Goal: Task Accomplishment & Management: Manage account settings

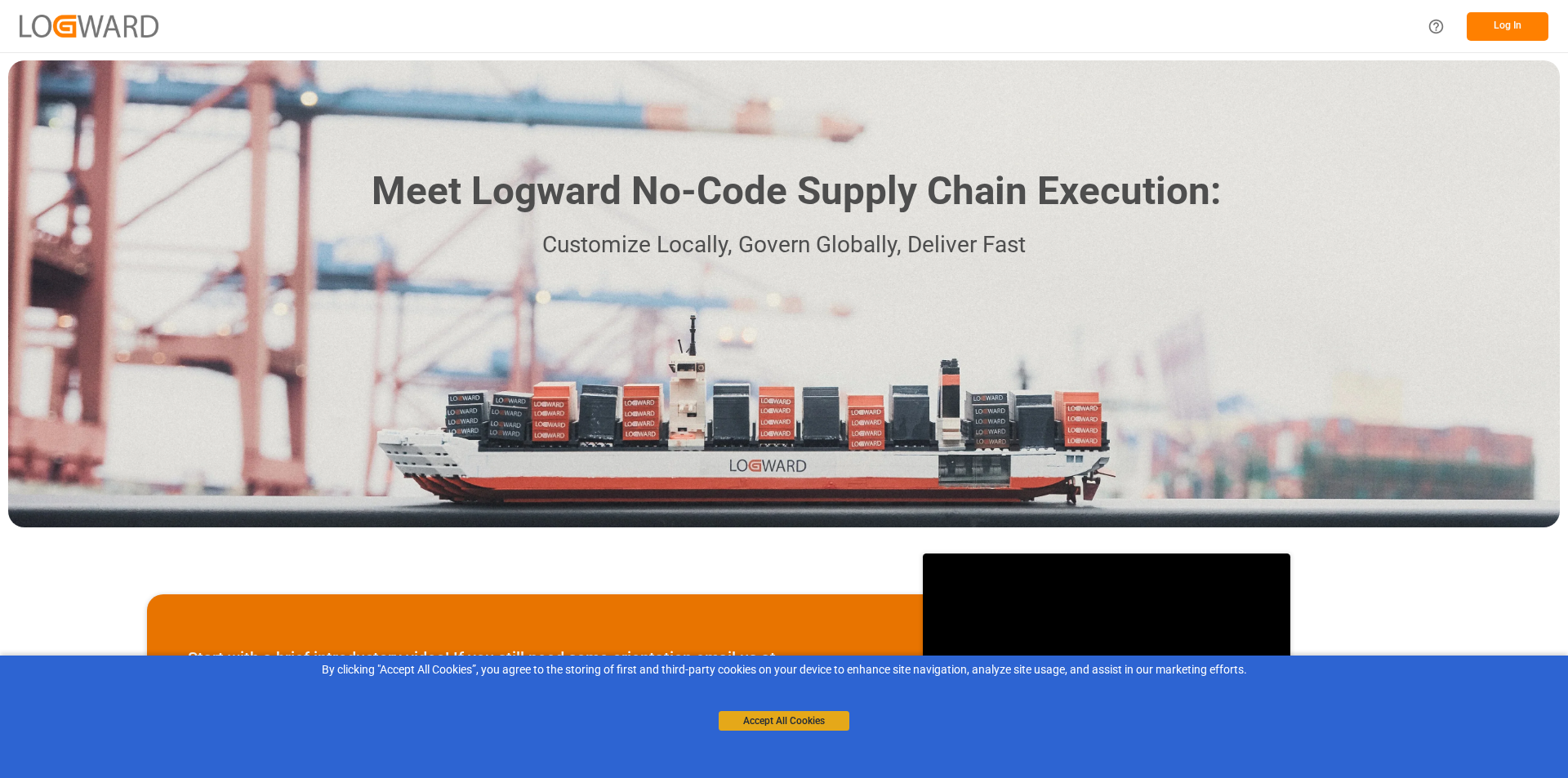
click at [790, 717] on button "Accept All Cookies" at bounding box center [784, 720] width 130 height 19
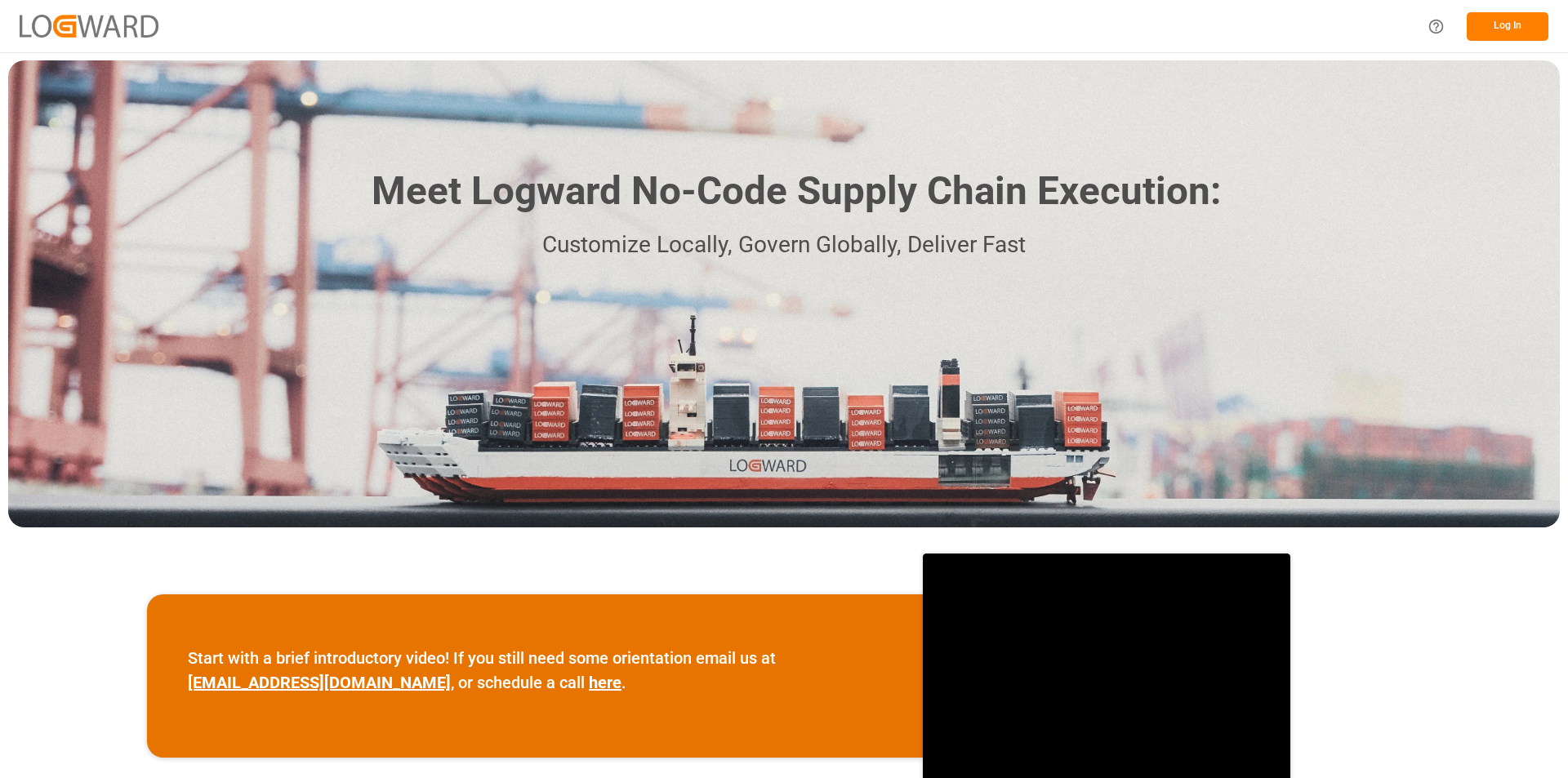
click at [1489, 26] on button "Log In" at bounding box center [1507, 27] width 82 height 28
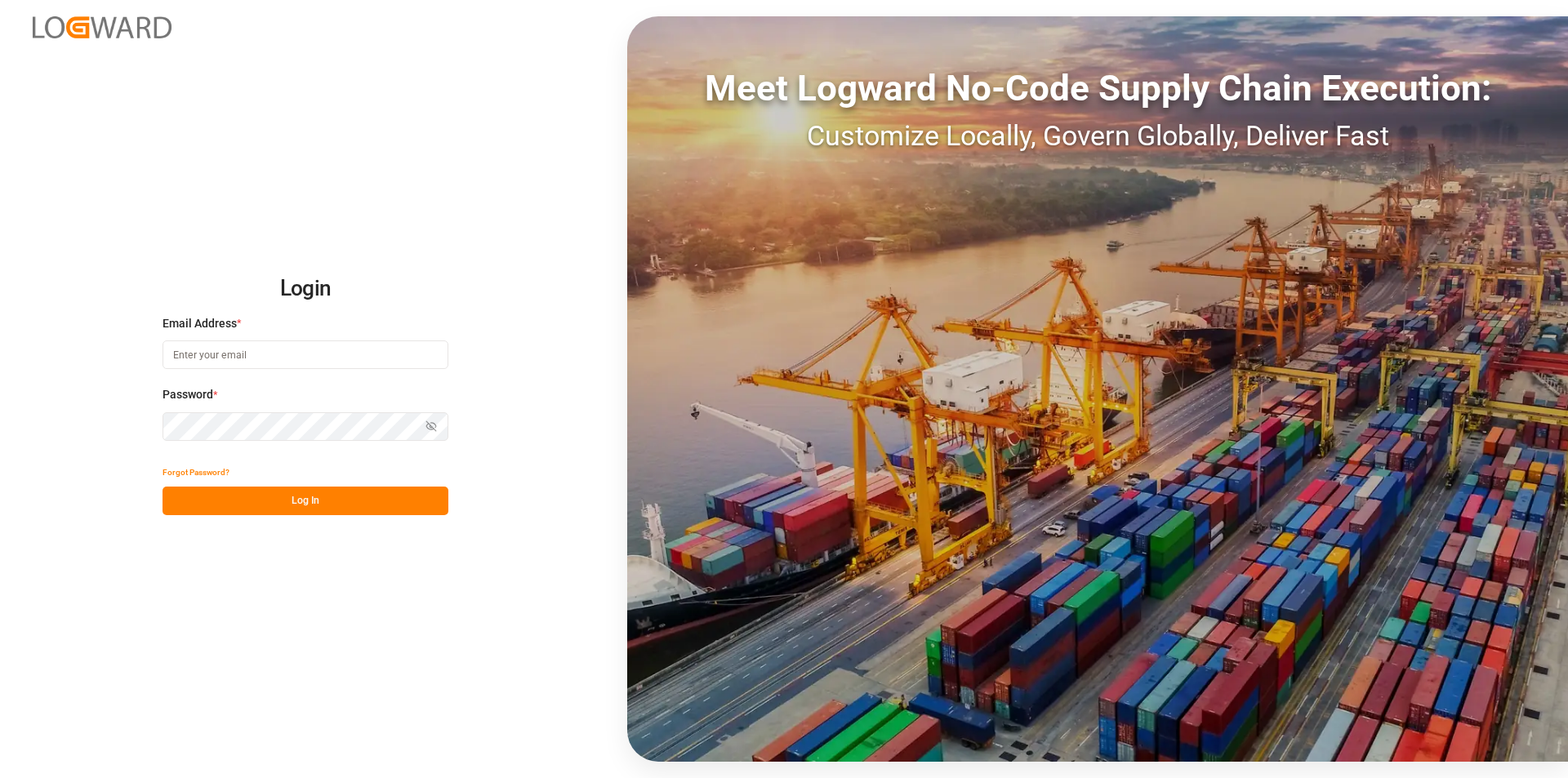
click at [298, 347] on input at bounding box center [305, 354] width 285 height 28
type input "felix.freire@shiftx.eu"
click at [206, 471] on button "Forgot Password?" at bounding box center [196, 472] width 67 height 28
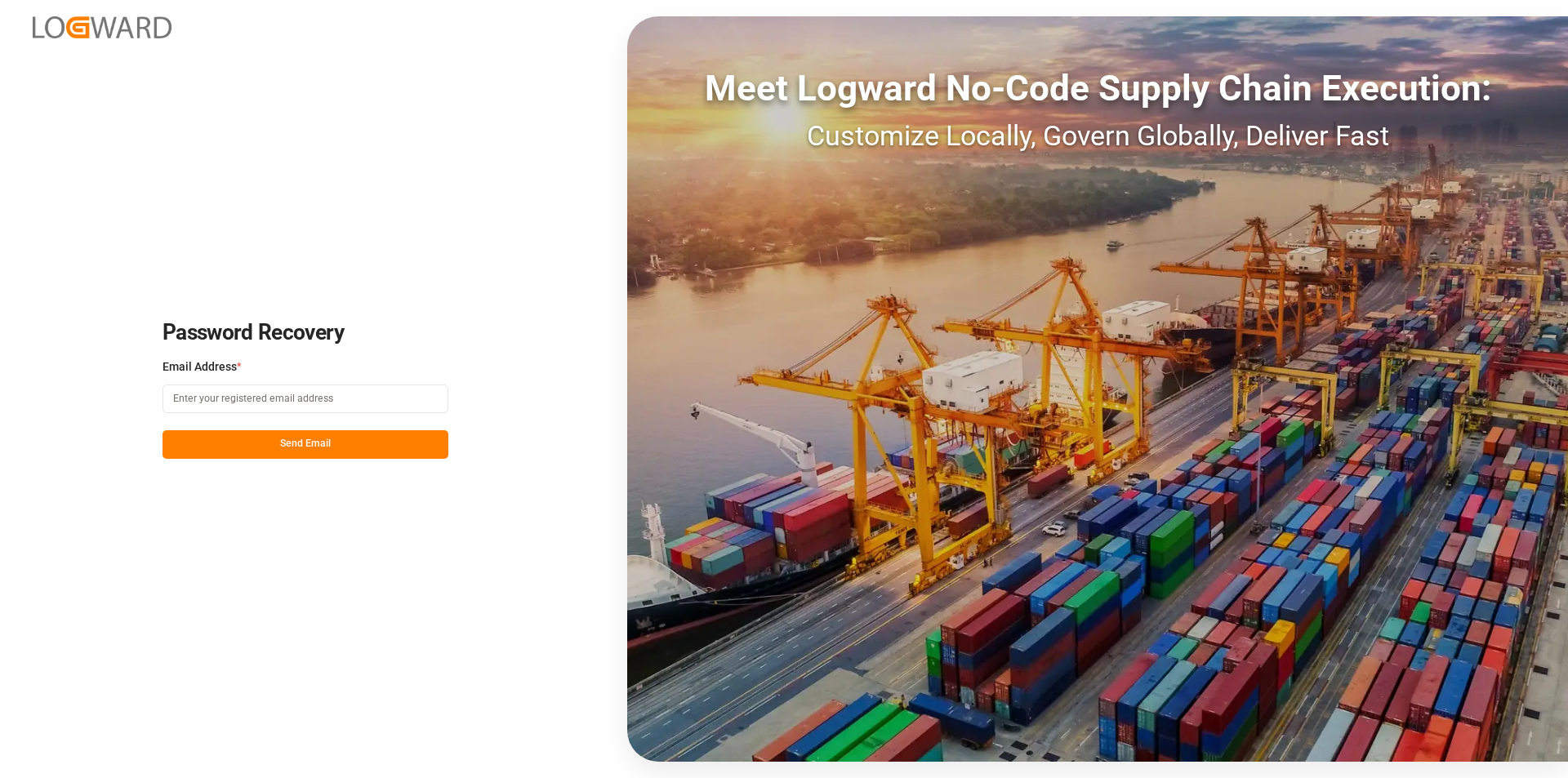
click at [229, 396] on input at bounding box center [305, 399] width 285 height 28
type input "felix.freire"
